Goal: Task Accomplishment & Management: Manage account settings

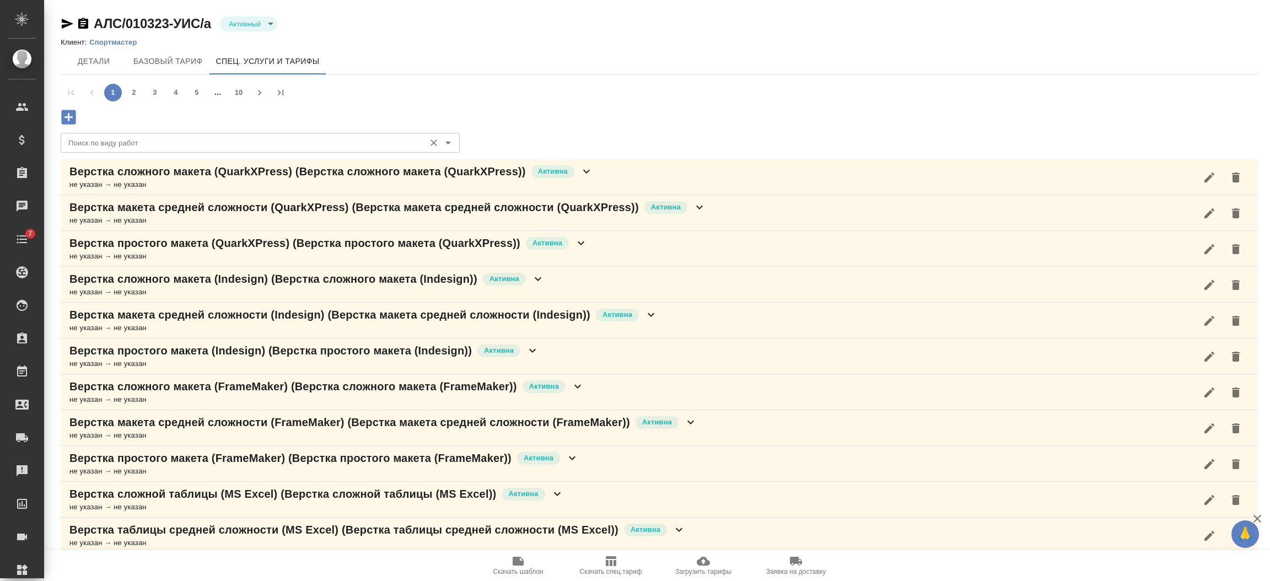
click at [87, 138] on input "Поиск по виду работ" at bounding box center [242, 142] width 356 height 13
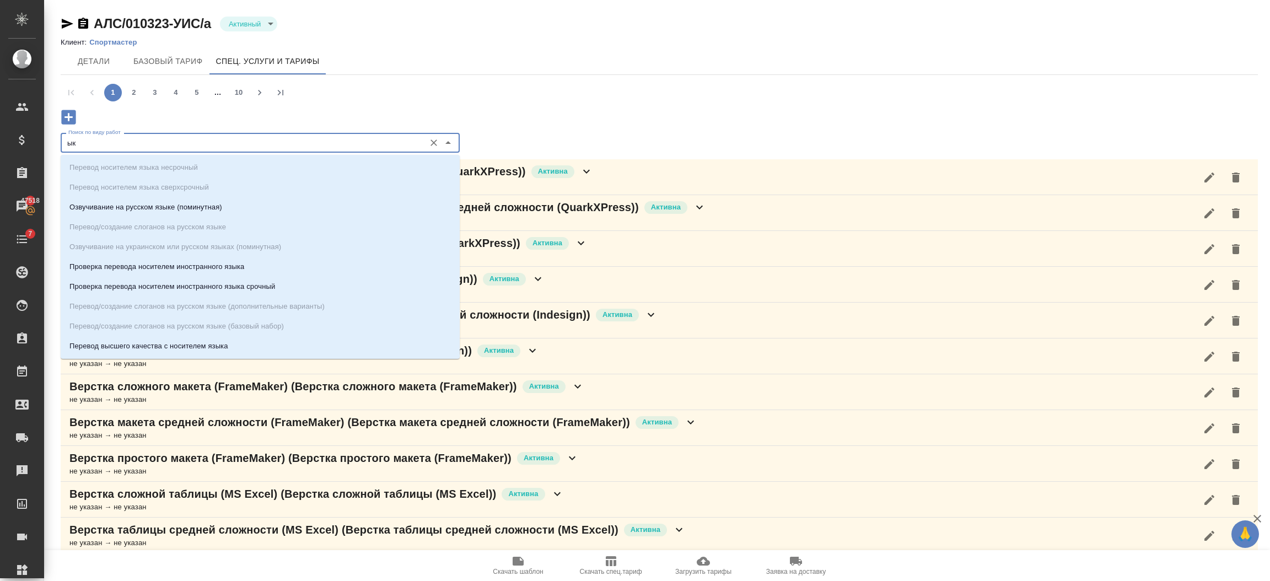
type input "ы"
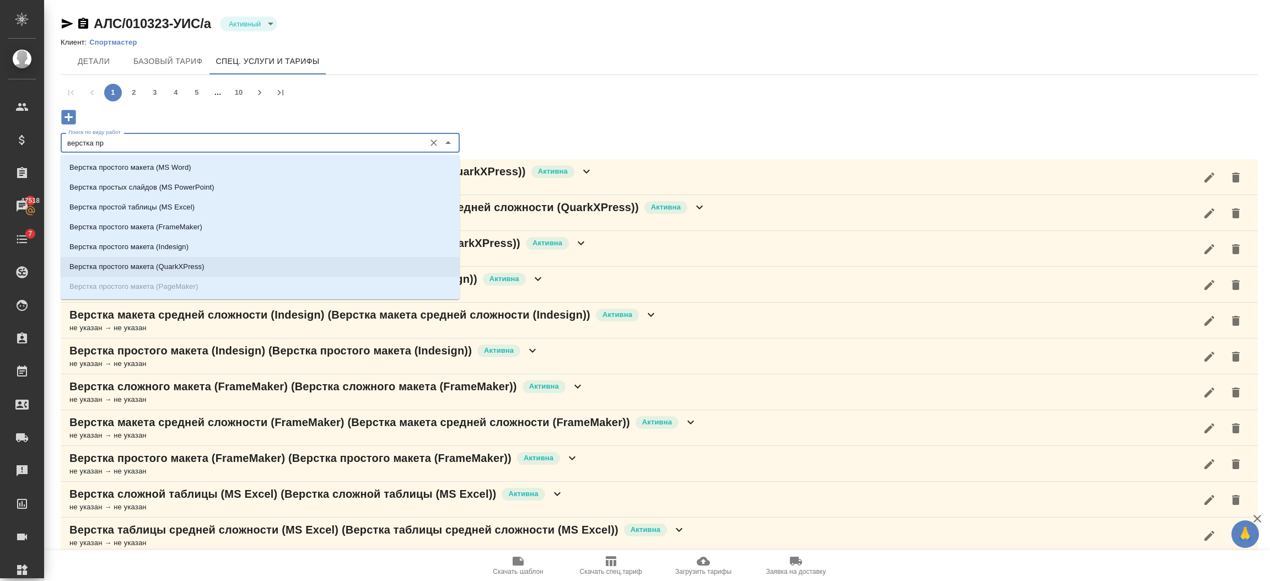
click at [158, 291] on ul "Верстка простого макета (MS Word) Верстка простых слайдов (MS PowerPoint) Верст…" at bounding box center [260, 235] width 399 height 139
click at [173, 284] on ul "Верстка простого макета (MS Word) Верстка простых слайдов (MS PowerPoint) Верст…" at bounding box center [260, 235] width 399 height 139
type input "верстка пр"
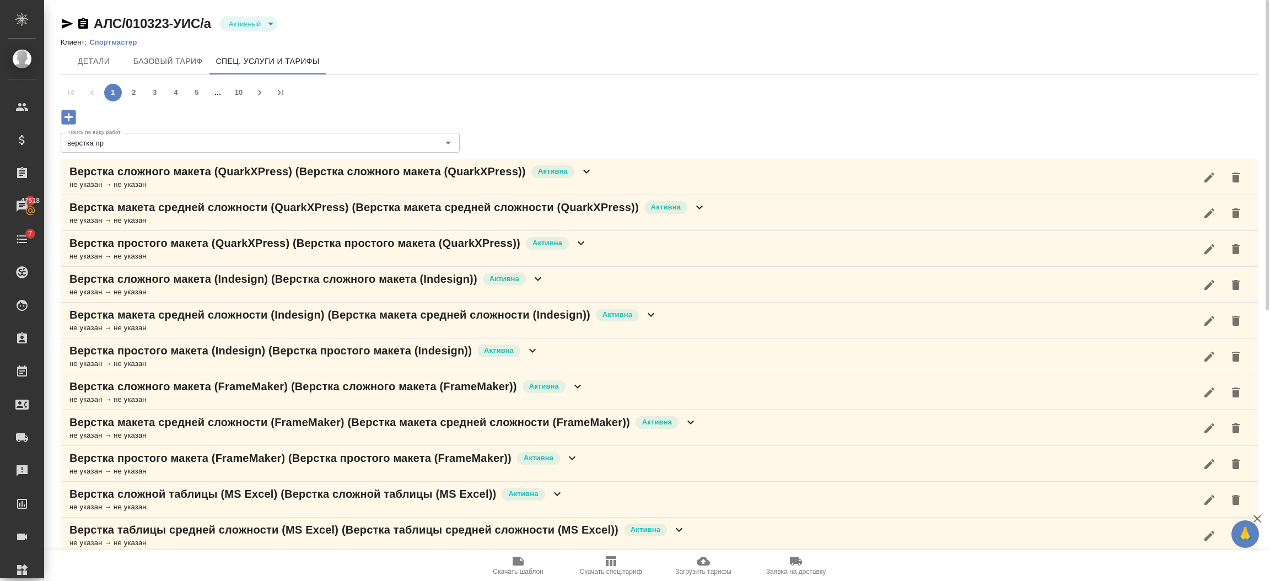
click at [671, 115] on div "1 2 3 4 5 … 10" at bounding box center [659, 101] width 1197 height 53
click at [132, 90] on button "2" at bounding box center [134, 93] width 18 height 18
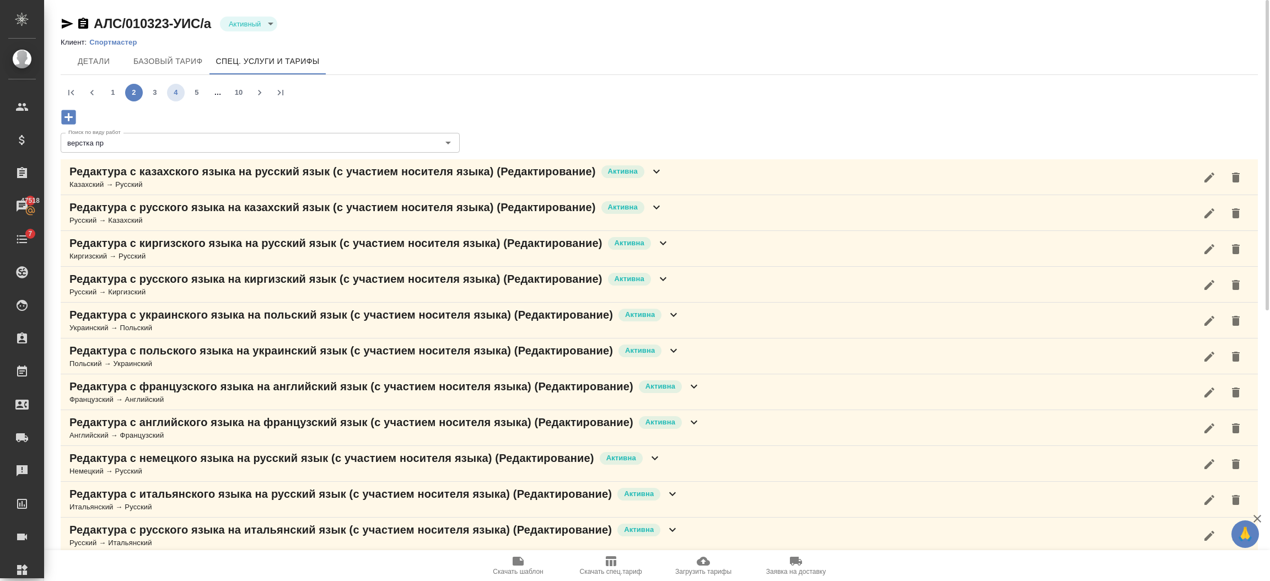
click at [174, 91] on button "4" at bounding box center [176, 93] width 18 height 18
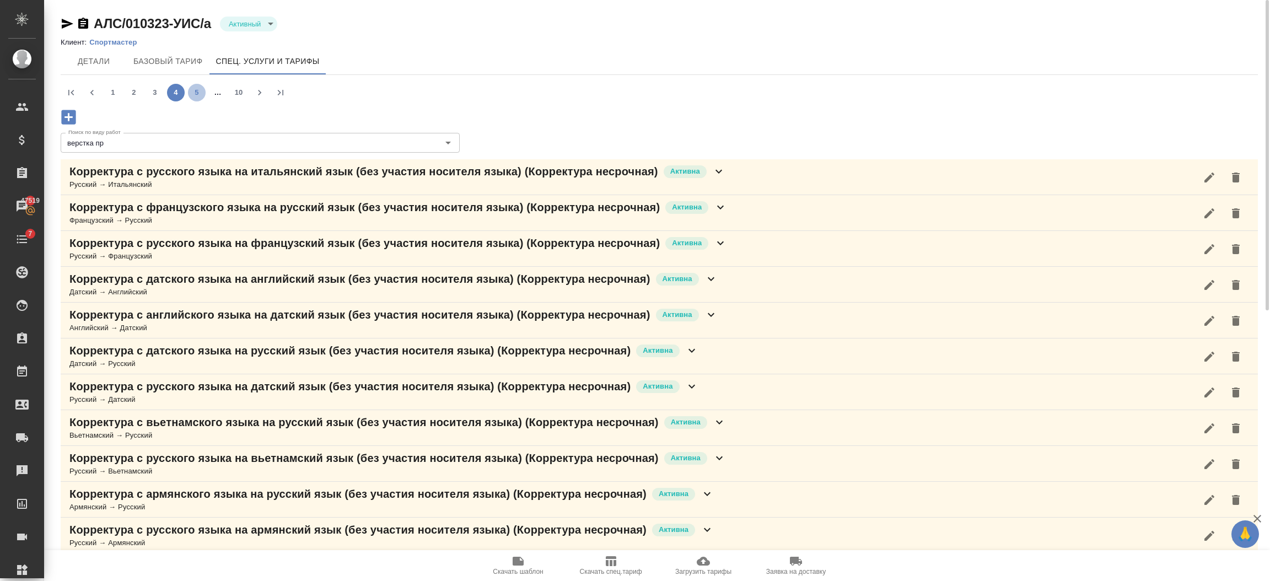
click at [196, 88] on button "5" at bounding box center [197, 93] width 18 height 18
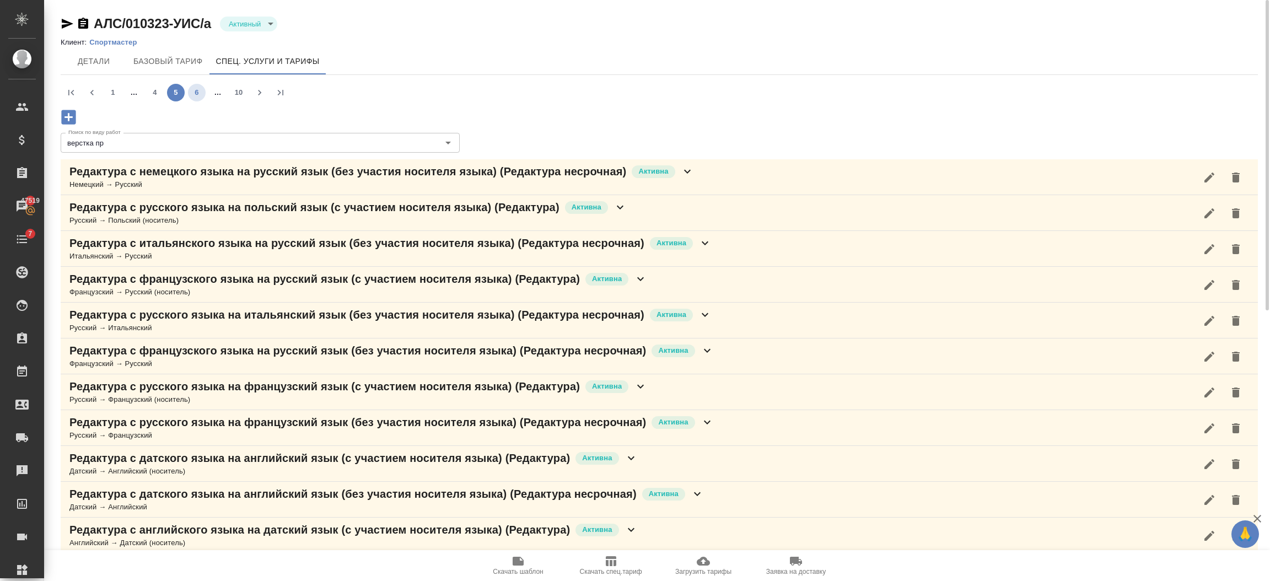
click at [197, 92] on button "6" at bounding box center [197, 93] width 18 height 18
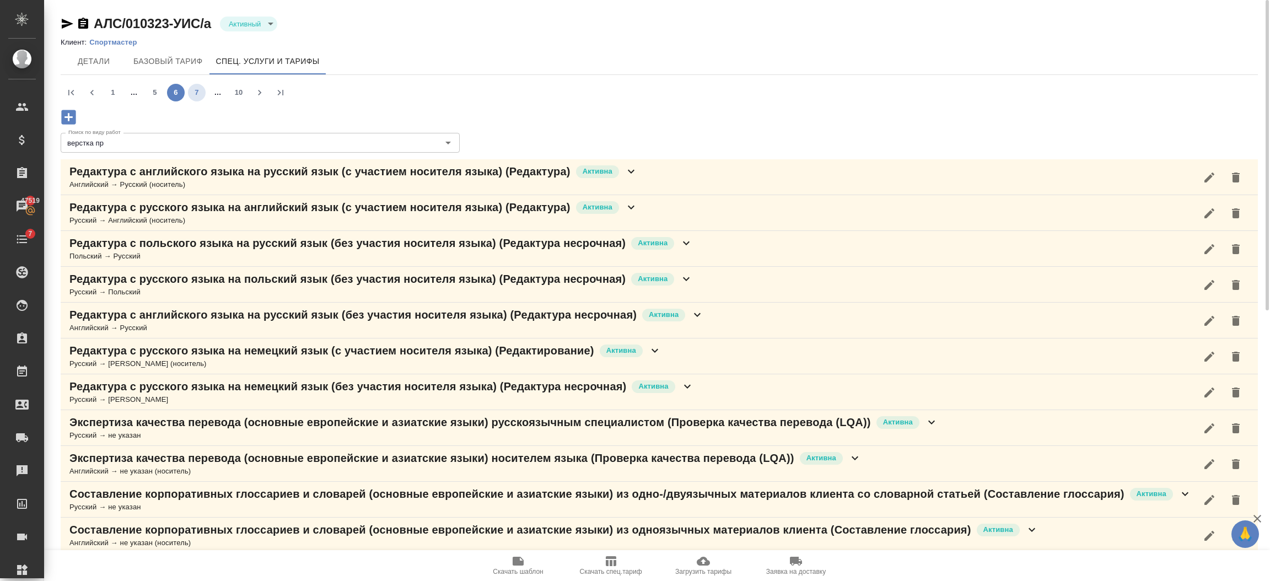
click at [201, 89] on button "7" at bounding box center [197, 93] width 18 height 18
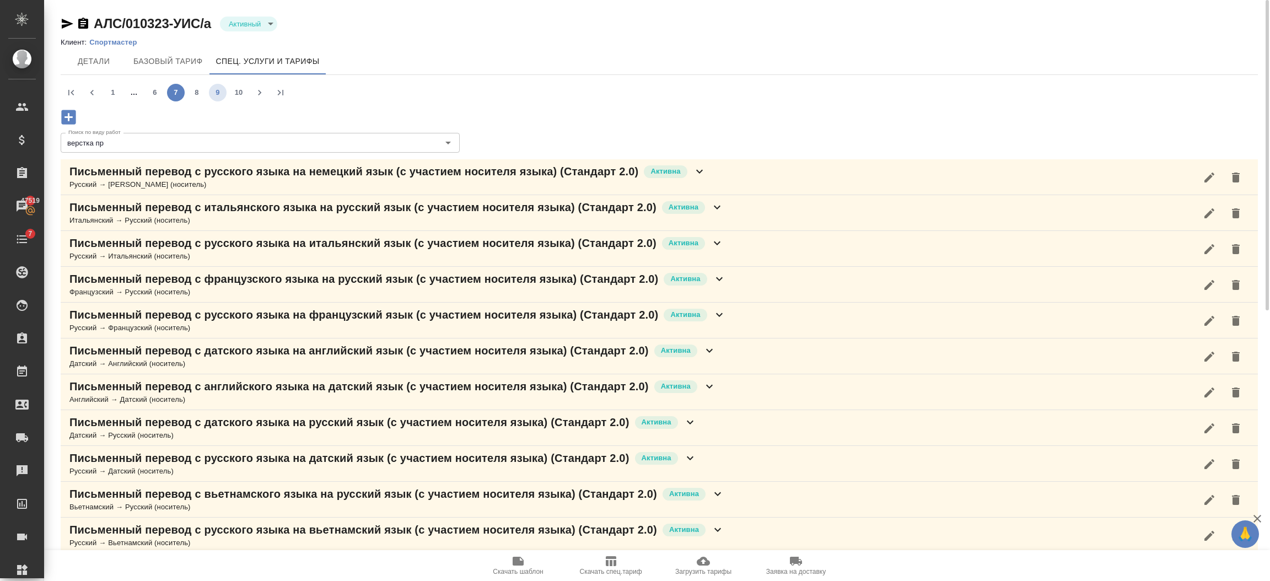
click at [216, 91] on button "9" at bounding box center [218, 93] width 18 height 18
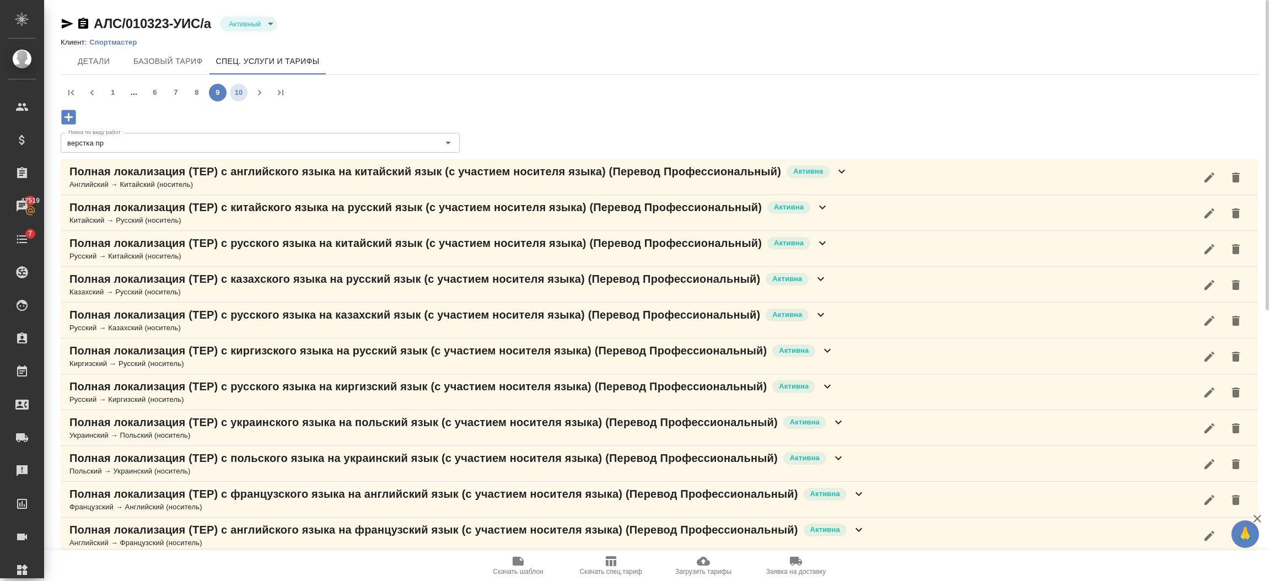
click at [243, 99] on li "10" at bounding box center [238, 93] width 21 height 18
click at [239, 94] on button "10" at bounding box center [239, 93] width 18 height 18
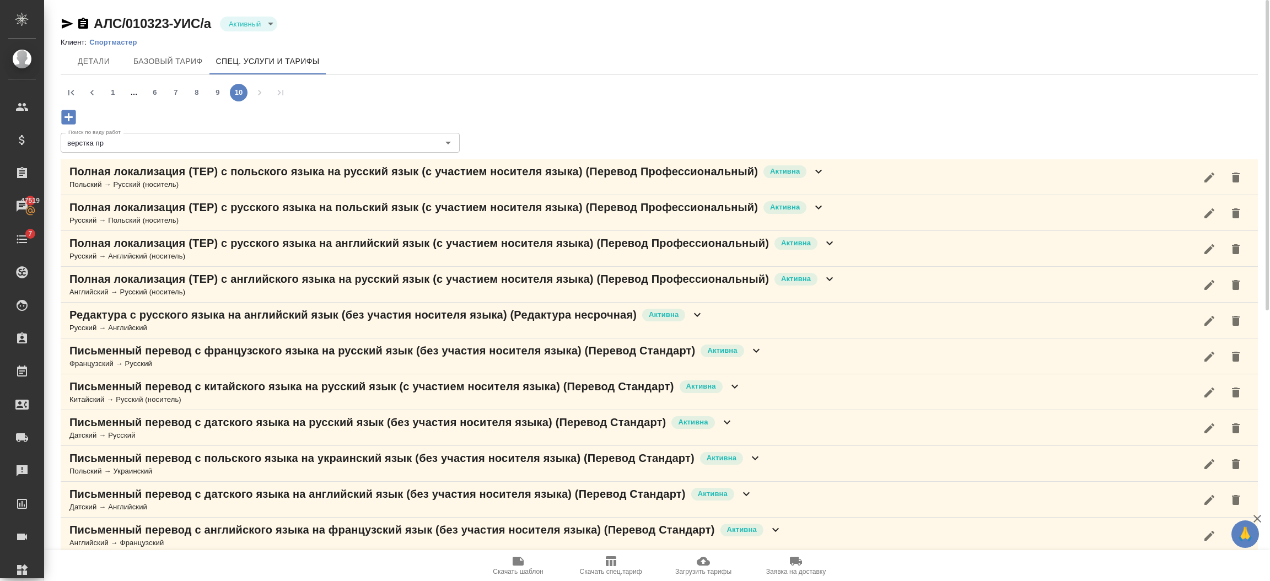
click at [259, 90] on li "pagination navigation" at bounding box center [259, 93] width 21 height 18
click at [266, 92] on li "pagination navigation" at bounding box center [259, 93] width 21 height 18
click at [109, 92] on button "1" at bounding box center [113, 93] width 18 height 18
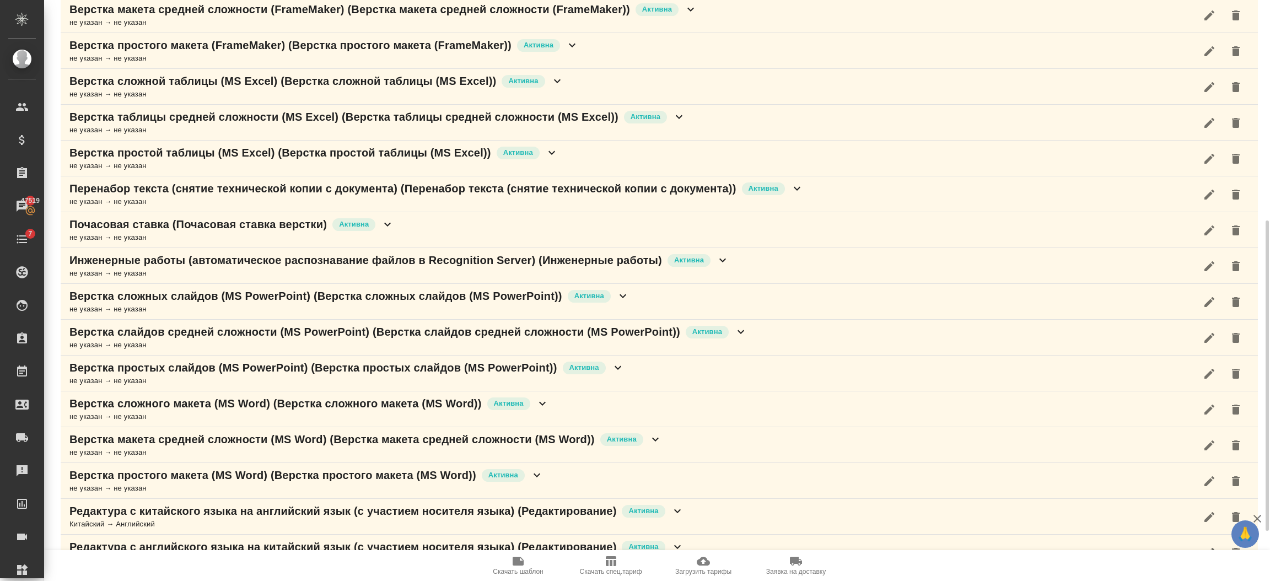
scroll to position [248, 0]
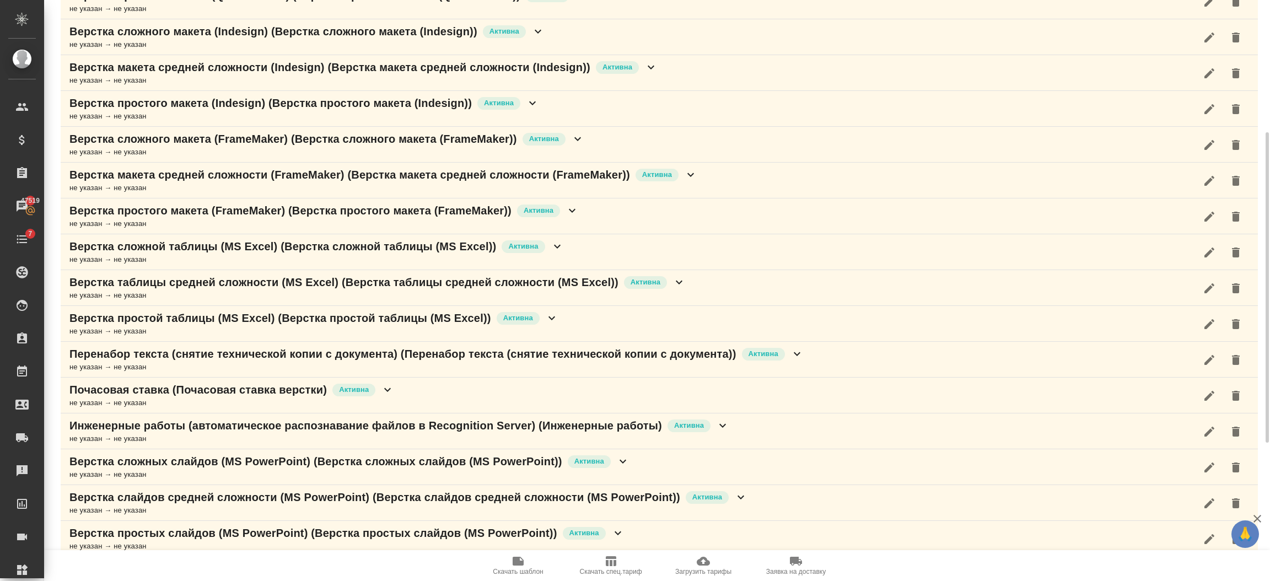
click at [572, 211] on icon at bounding box center [572, 210] width 13 height 13
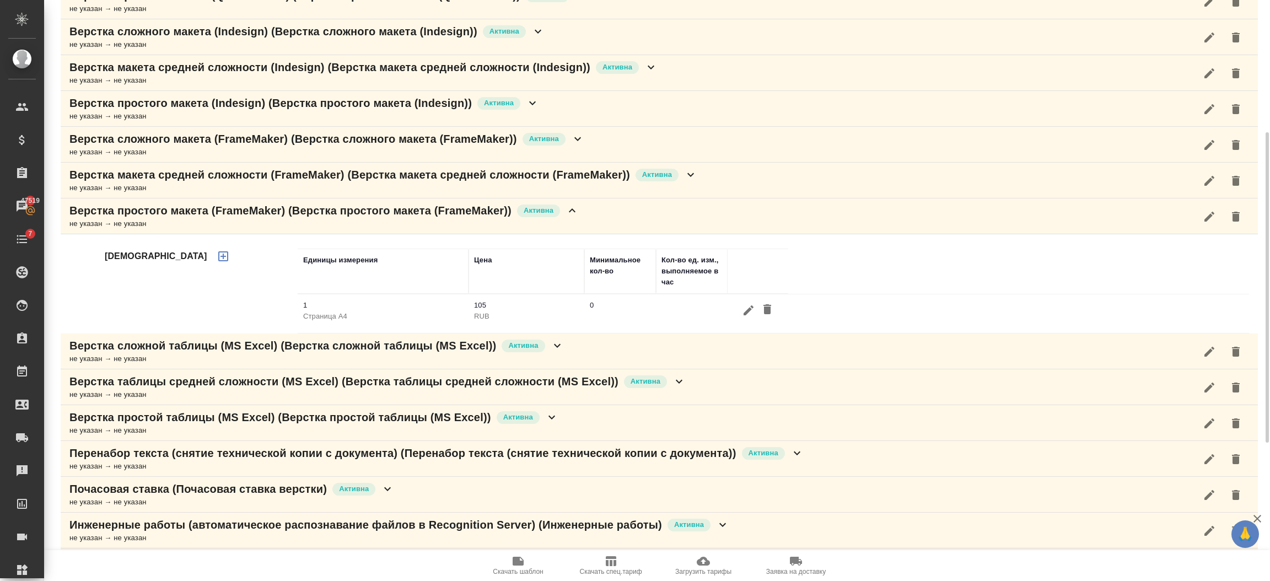
click at [574, 209] on icon at bounding box center [572, 210] width 13 height 13
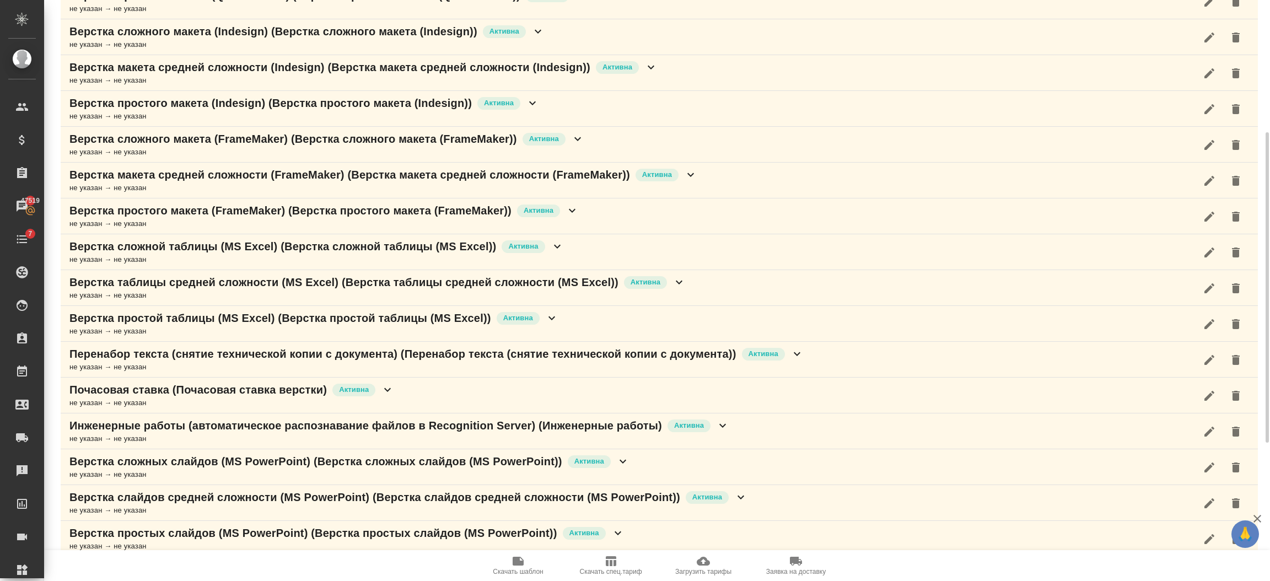
click at [1201, 219] on button "button" at bounding box center [1209, 216] width 26 height 26
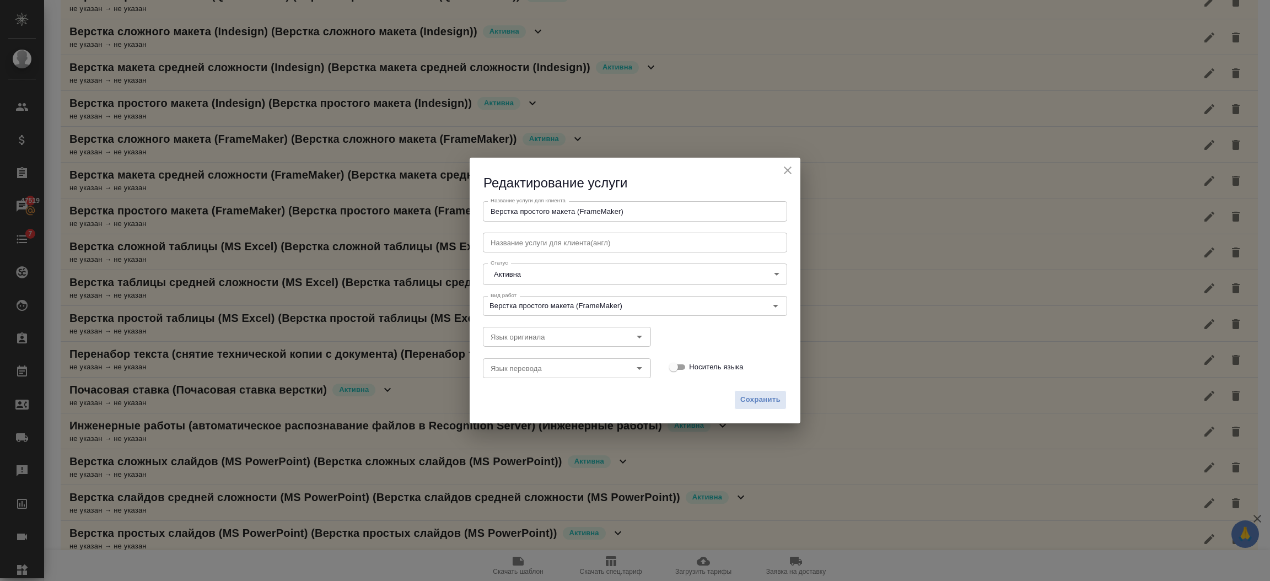
click at [784, 169] on icon "close" at bounding box center [787, 170] width 13 height 13
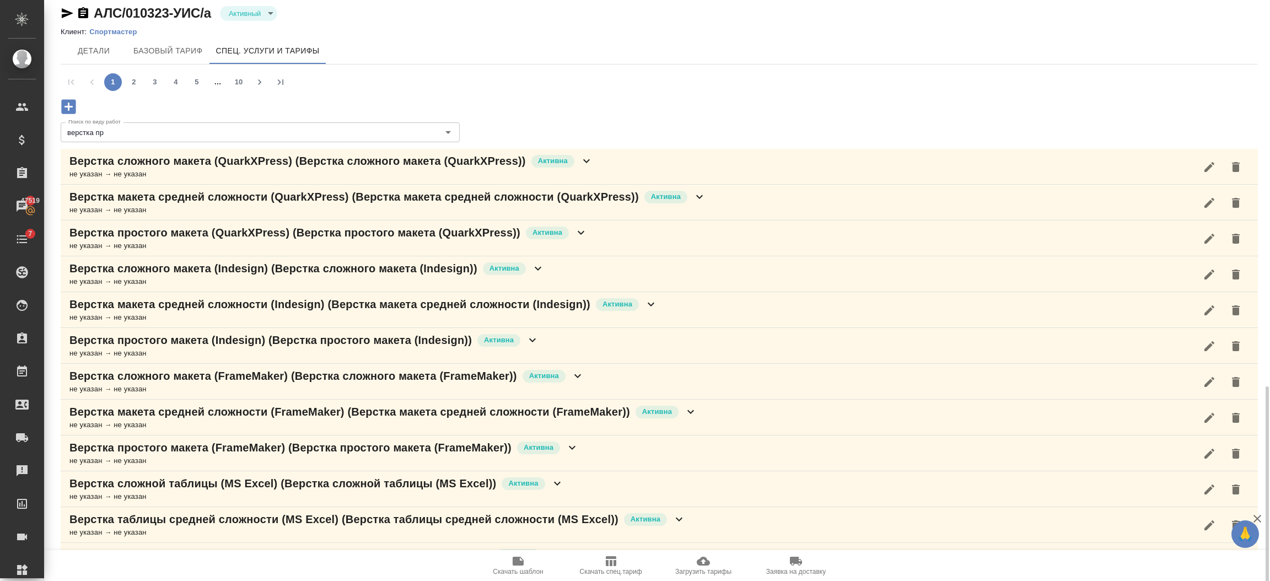
scroll to position [0, 0]
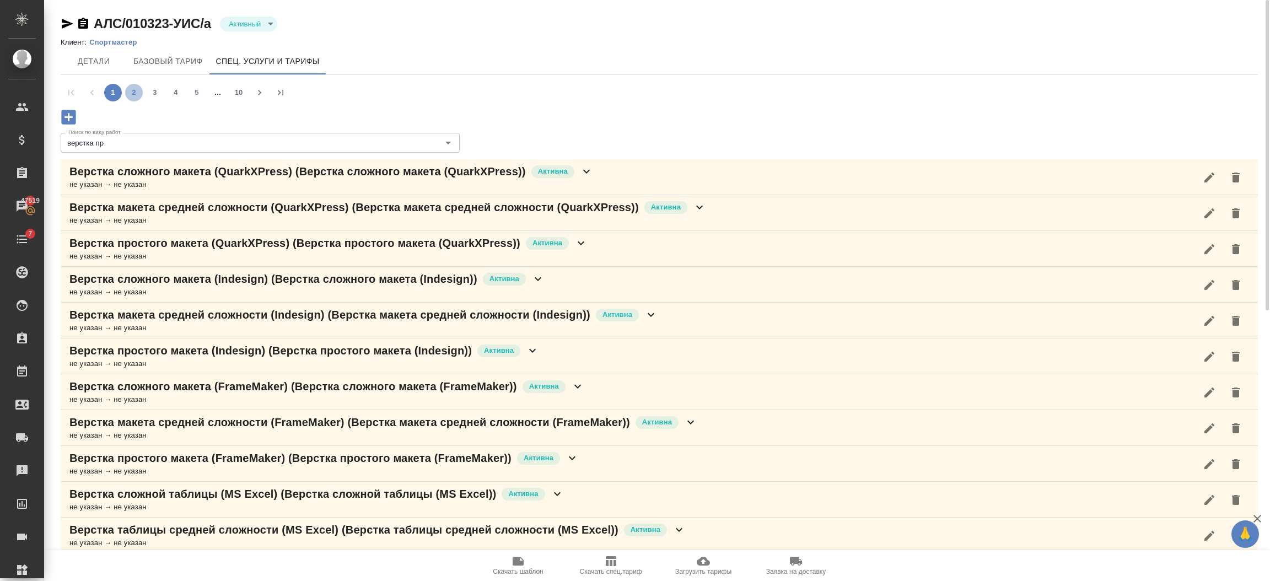
click at [132, 88] on button "2" at bounding box center [134, 93] width 18 height 18
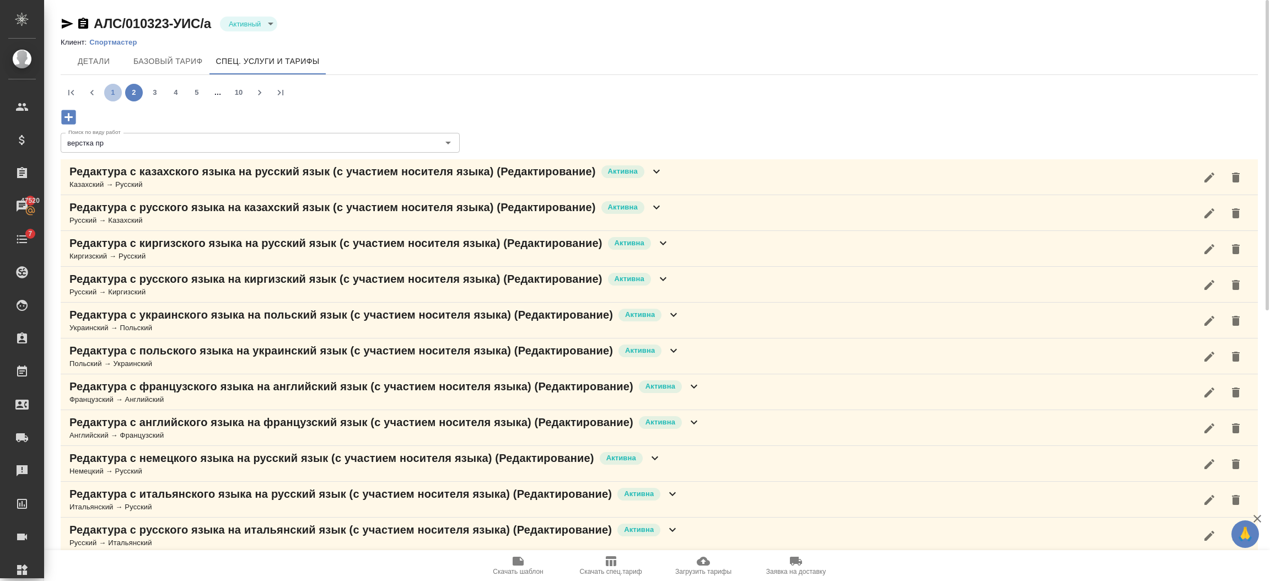
click at [119, 90] on button "1" at bounding box center [113, 93] width 18 height 18
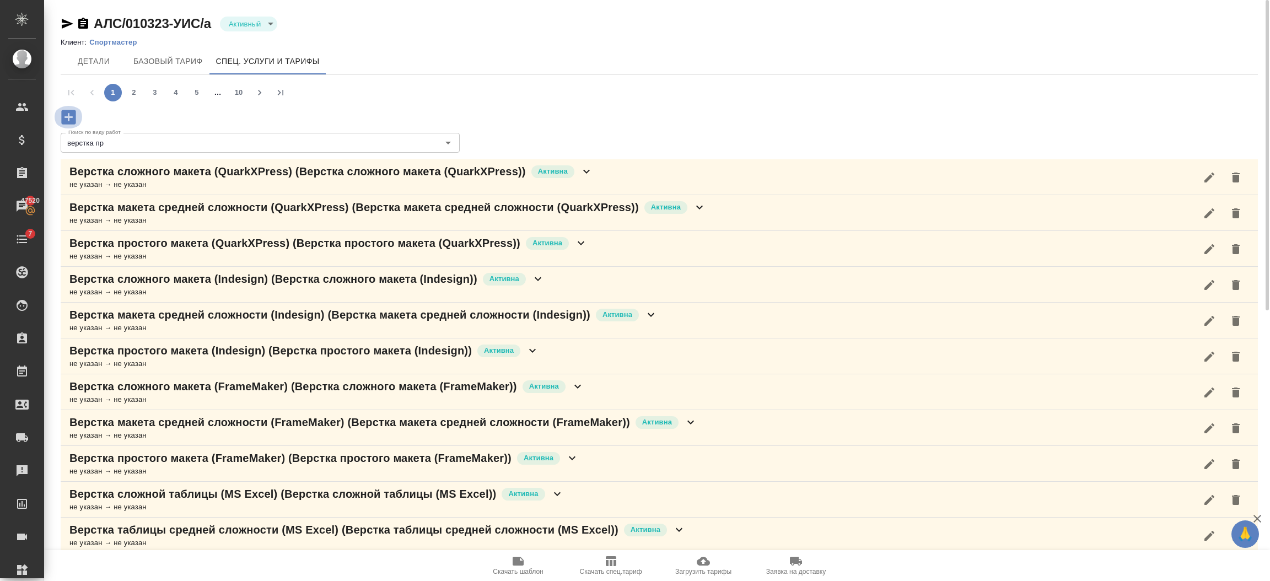
click at [71, 112] on icon "button" at bounding box center [68, 117] width 14 height 14
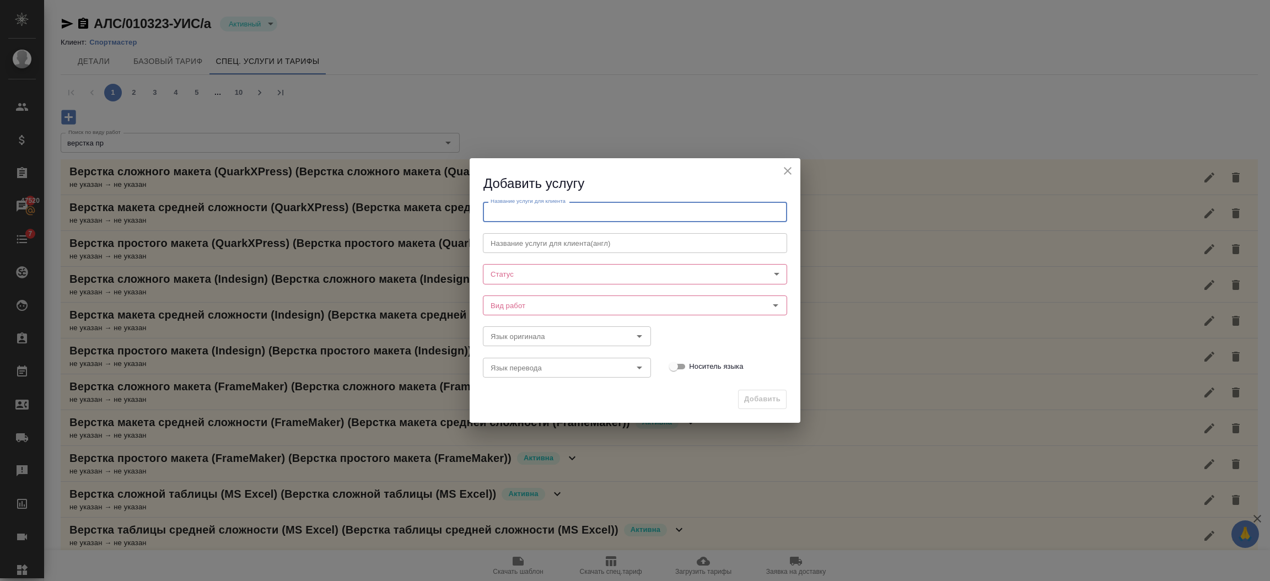
click at [538, 216] on input "text" at bounding box center [635, 212] width 304 height 20
click at [542, 213] on input "text" at bounding box center [635, 212] width 304 height 20
click at [531, 214] on input "text" at bounding box center [635, 212] width 304 height 20
click at [786, 168] on icon "close" at bounding box center [787, 170] width 13 height 13
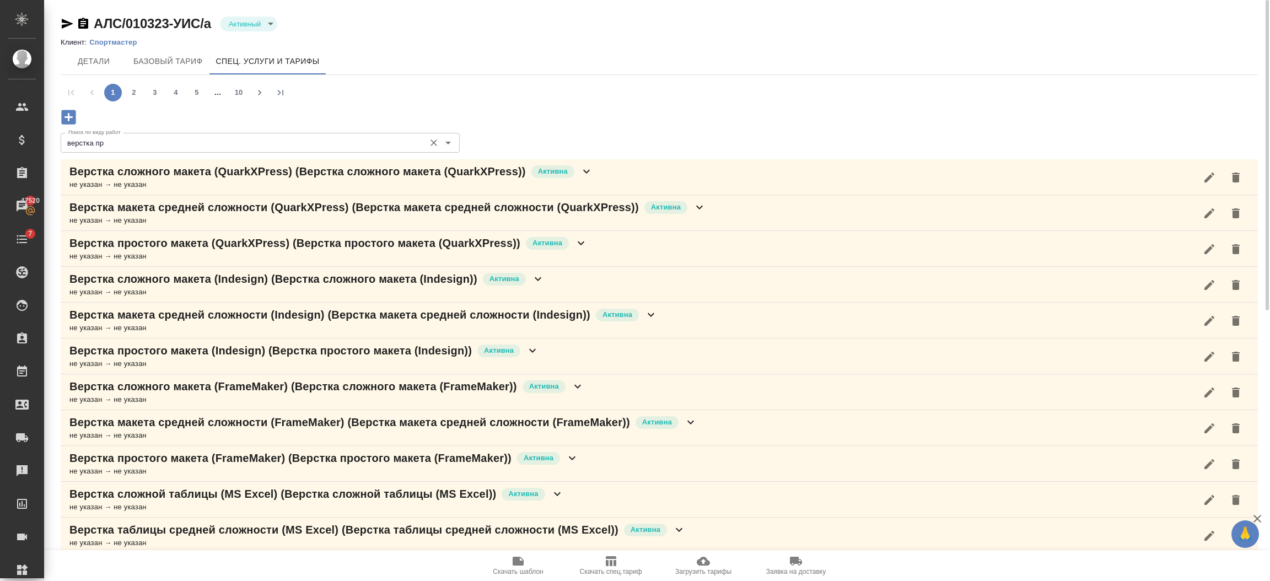
click at [133, 142] on input "верстка пр" at bounding box center [242, 142] width 356 height 13
click at [67, 114] on icon "button" at bounding box center [68, 117] width 14 height 14
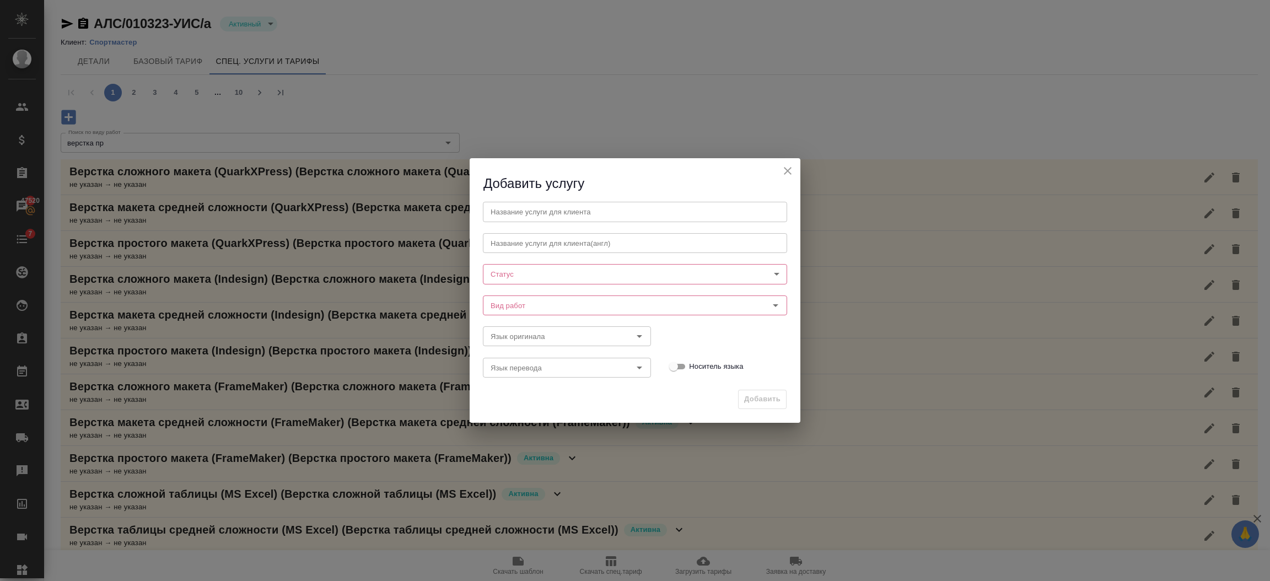
click at [524, 211] on input "text" at bounding box center [635, 212] width 304 height 20
paste input "Верстка простого макета (PageMaker)"
type input "Верстка простого макета (PageMaker)"
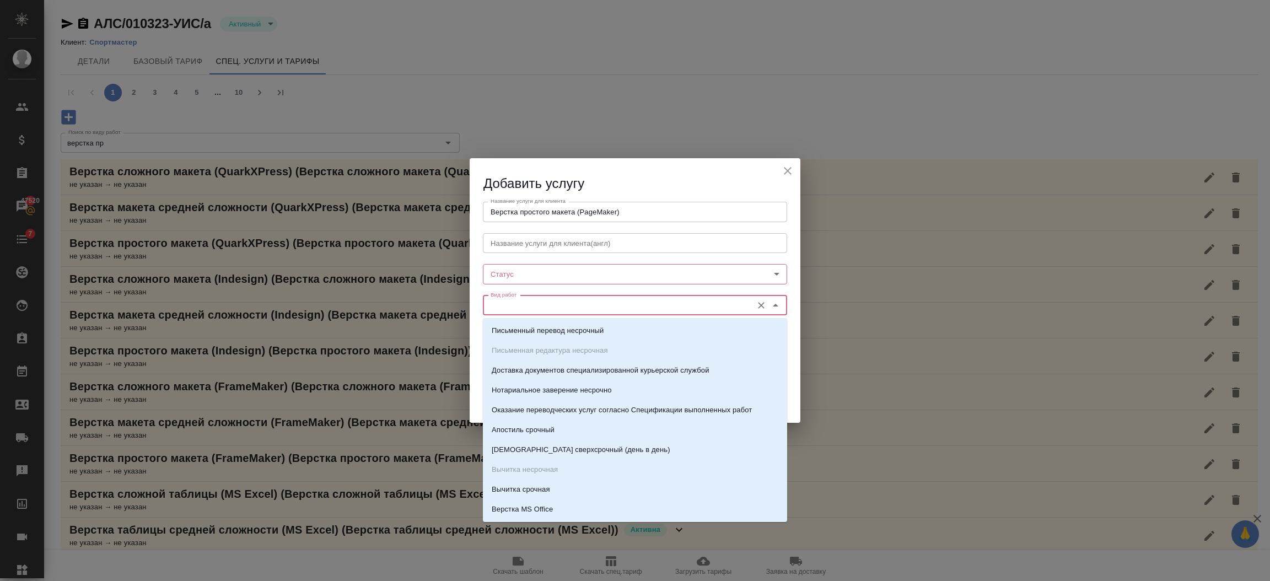
click at [524, 308] on input "Вид работ" at bounding box center [616, 305] width 261 height 13
paste input "Верстка простого макета (PageMaker)"
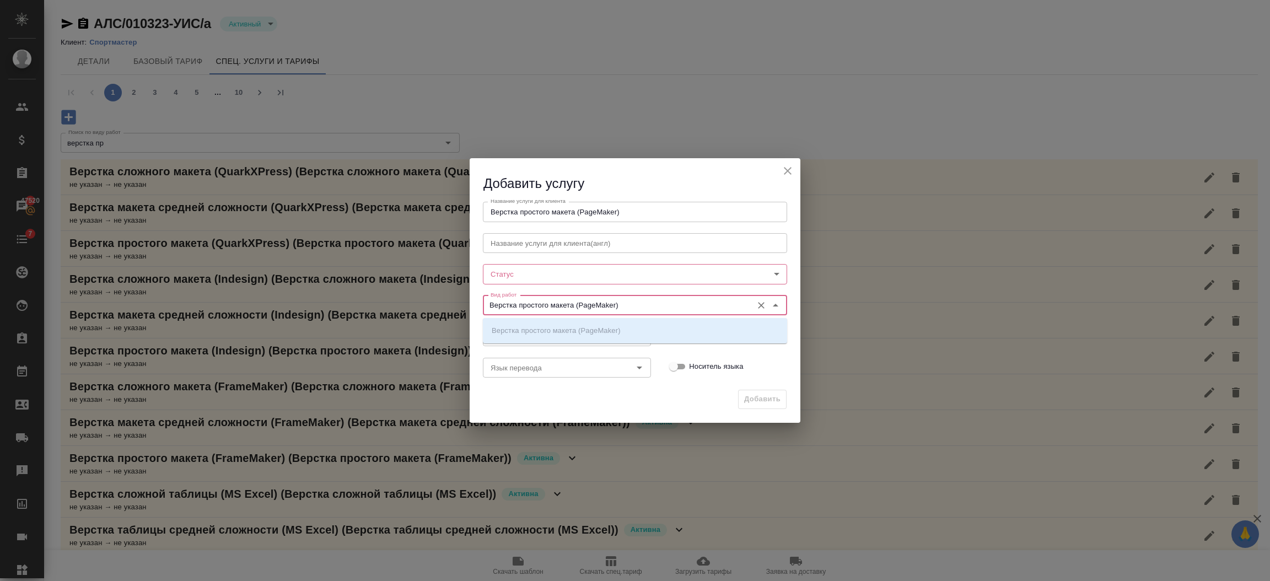
click at [524, 330] on ul "Верстка простого макета (PageMaker)" at bounding box center [635, 340] width 304 height 20
type input "Верстка простого макета (PageMaker)"
click at [787, 171] on icon "close" at bounding box center [788, 171] width 8 height 8
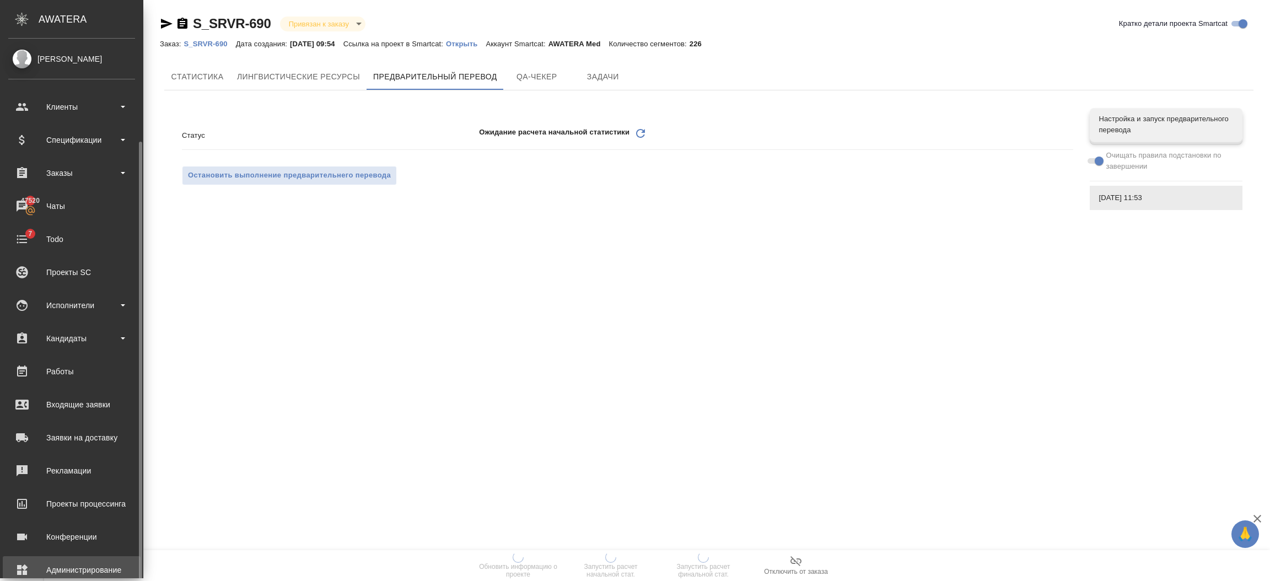
scroll to position [54, 0]
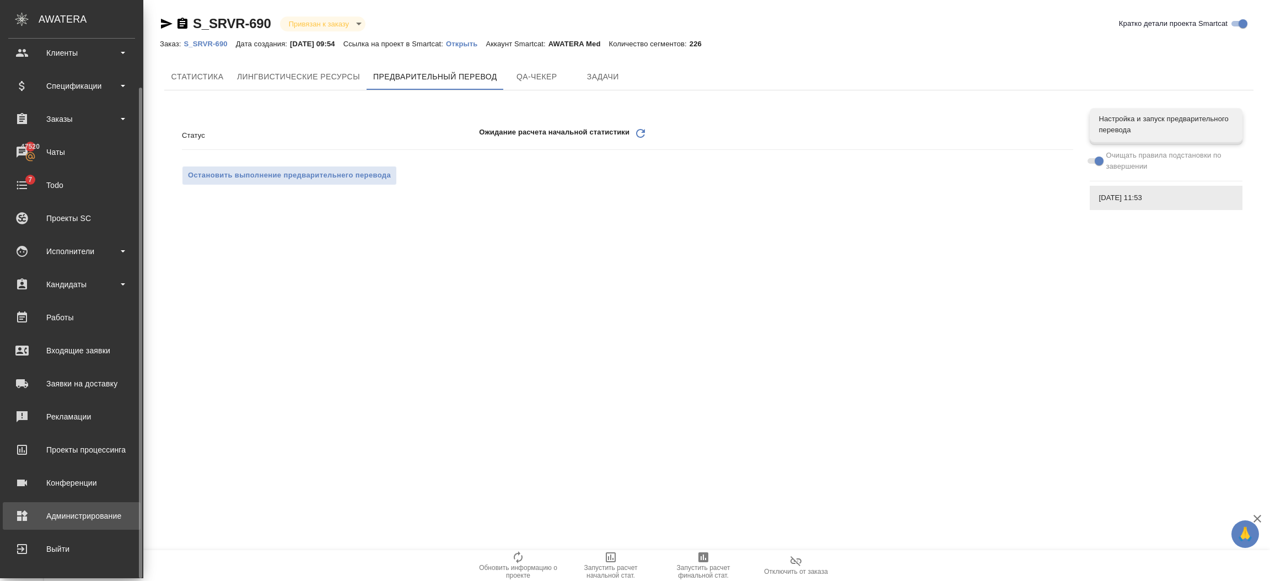
click at [29, 518] on div "Администрирование" at bounding box center [71, 516] width 127 height 17
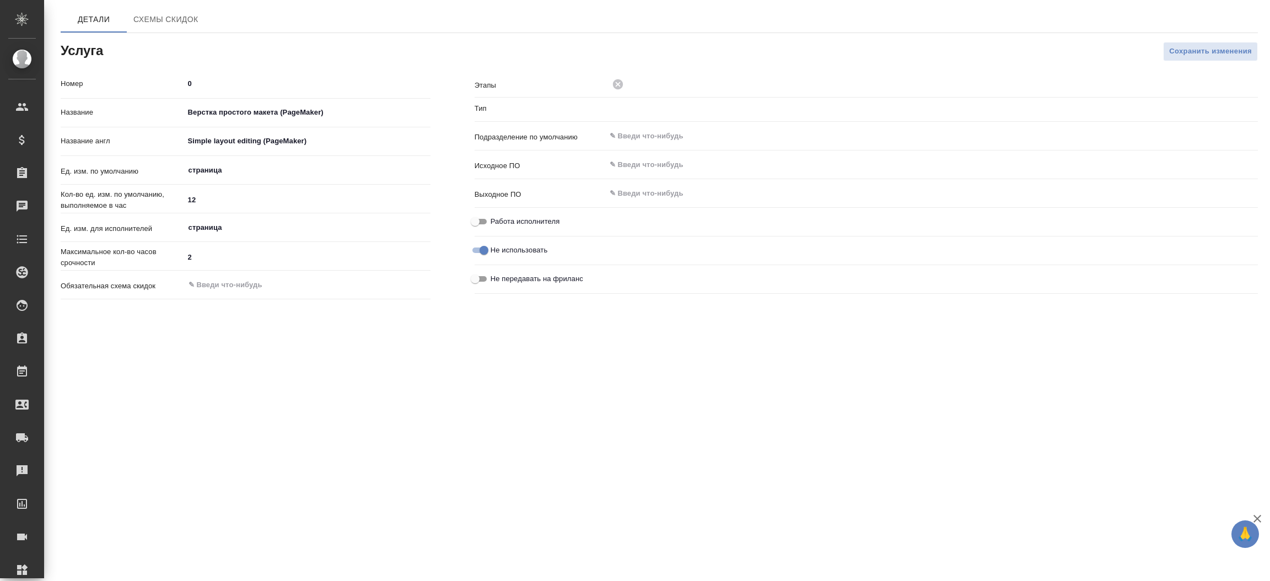
type input "Верстка"
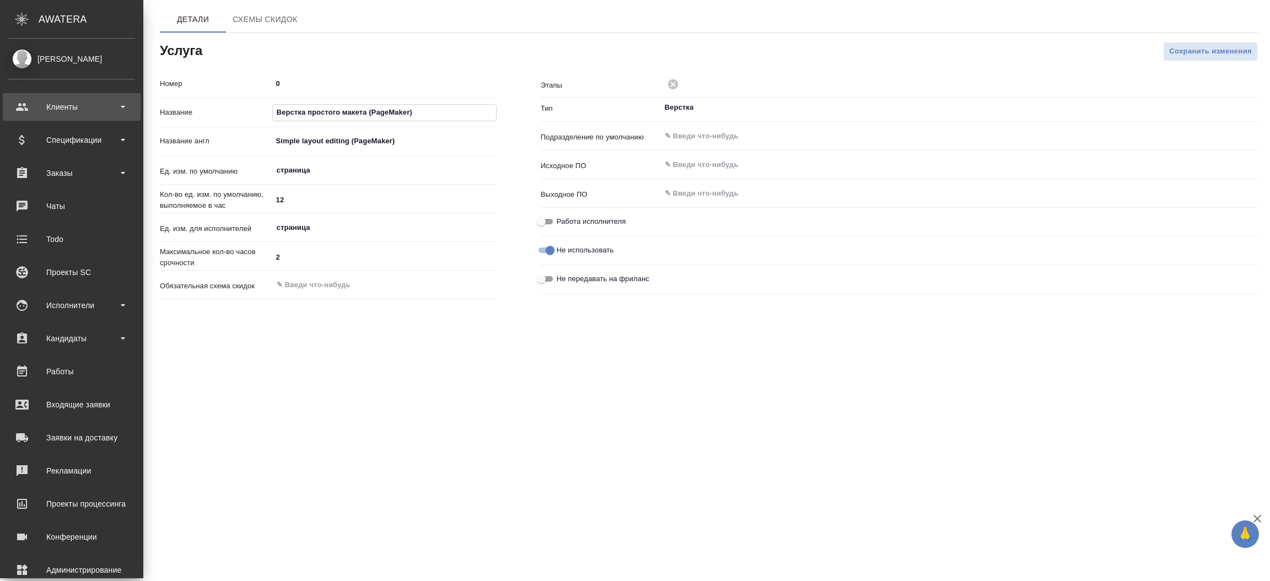
drag, startPoint x: 330, startPoint y: 114, endPoint x: 0, endPoint y: 101, distance: 329.9
click at [0, 101] on div ".cls-1 fill:#fff; AWATERA Semenets Irina Клиенты Спецификации Заказы Чаты Todo …" at bounding box center [635, 290] width 1270 height 581
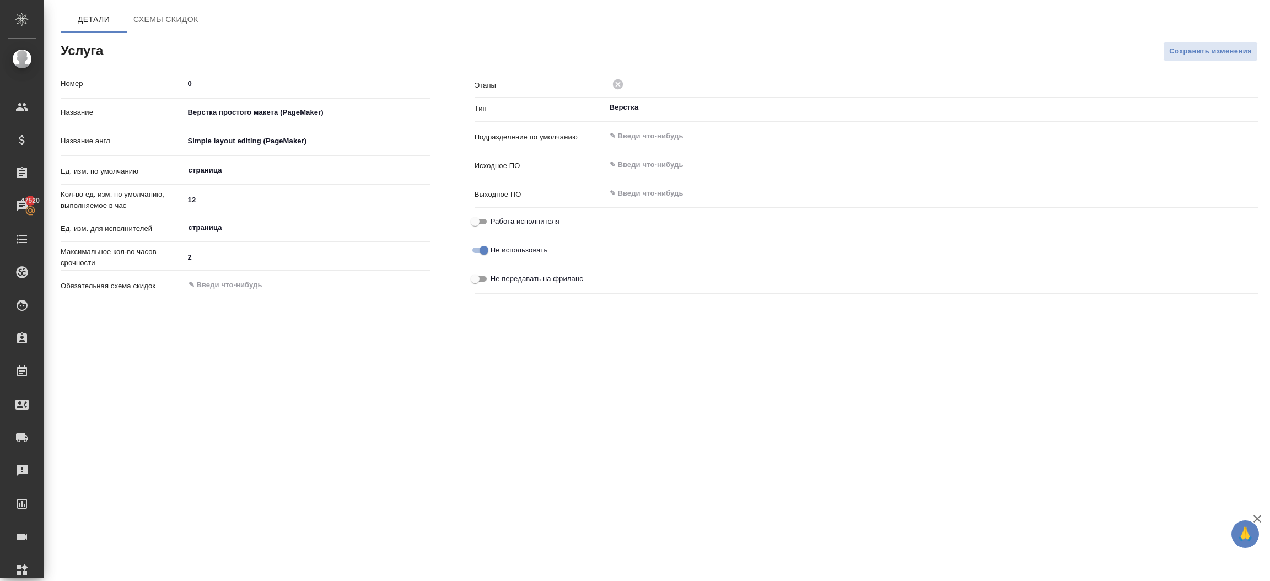
drag, startPoint x: 332, startPoint y: 353, endPoint x: 372, endPoint y: 332, distance: 45.1
click at [332, 354] on div ".cls-1 fill:#fff; AWATERA Semenets Irina Клиенты Спецификации Заказы 47520 Чаты…" at bounding box center [635, 290] width 1270 height 581
click at [612, 86] on icon at bounding box center [618, 84] width 12 height 12
click at [658, 84] on input "text" at bounding box center [913, 84] width 609 height 13
drag, startPoint x: 606, startPoint y: 423, endPoint x: 606, endPoint y: 412, distance: 11.0
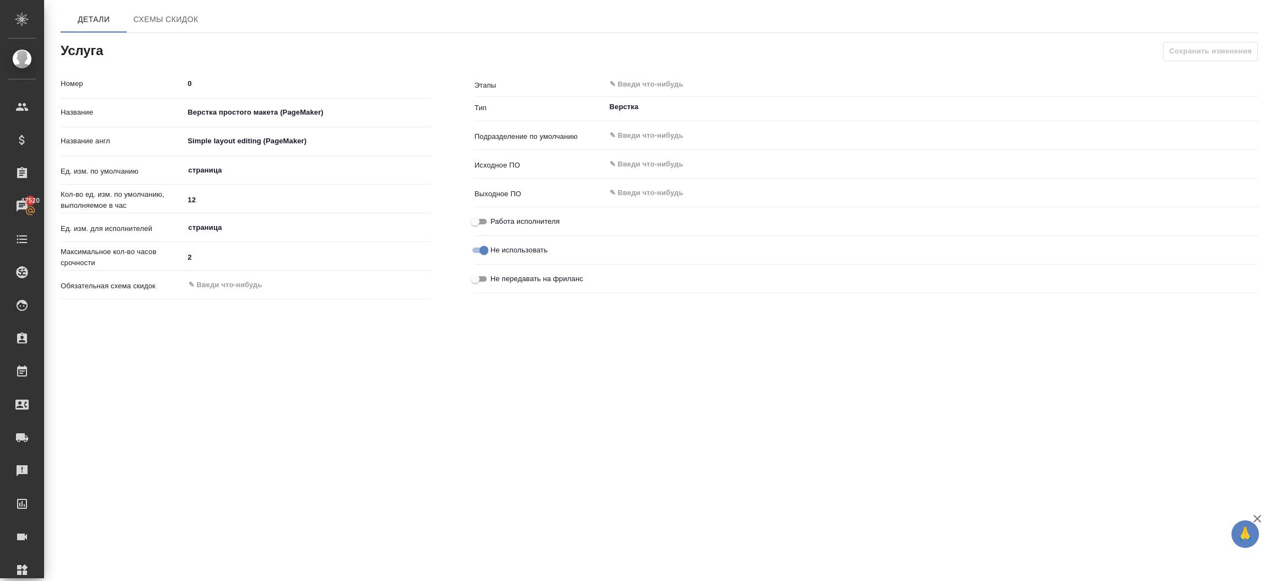
click at [606, 418] on div ".cls-1 fill:#fff; AWATERA Semenets Irina Клиенты Спецификации Заказы 47520 Чаты…" at bounding box center [635, 290] width 1270 height 581
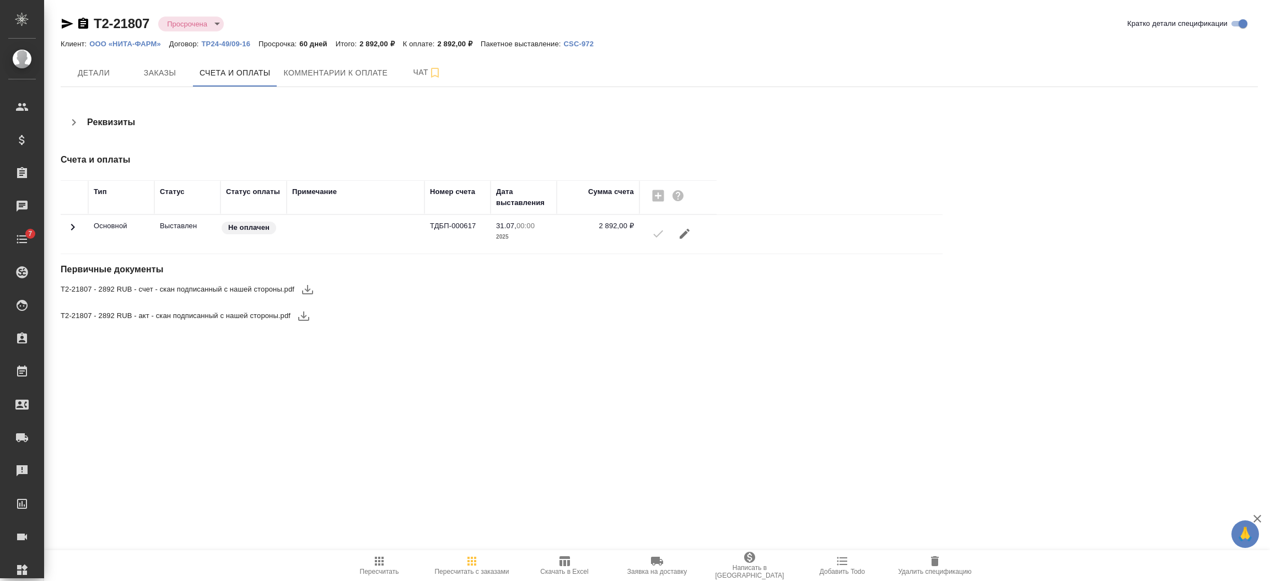
click at [72, 227] on icon at bounding box center [72, 226] width 13 height 13
